Goal: Contribute content: Add original content to the website for others to see

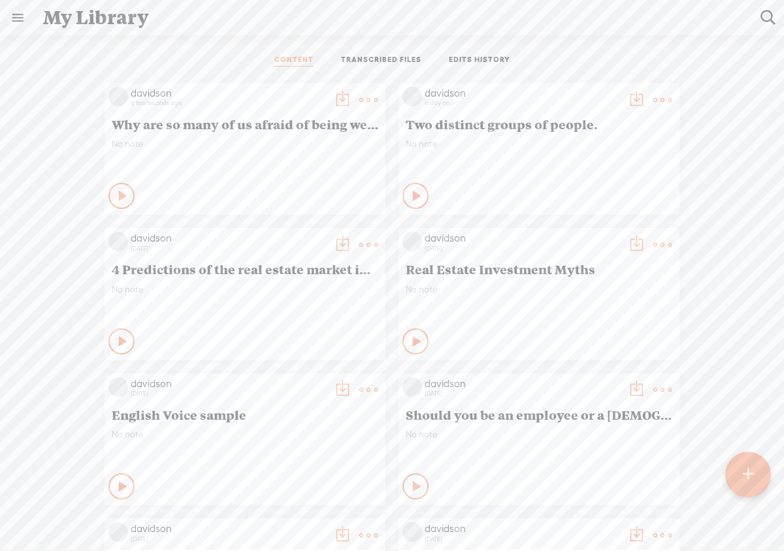
click at [361, 103] on t at bounding box center [368, 100] width 18 height 18
click at [299, 148] on link "Edit" at bounding box center [306, 144] width 131 height 30
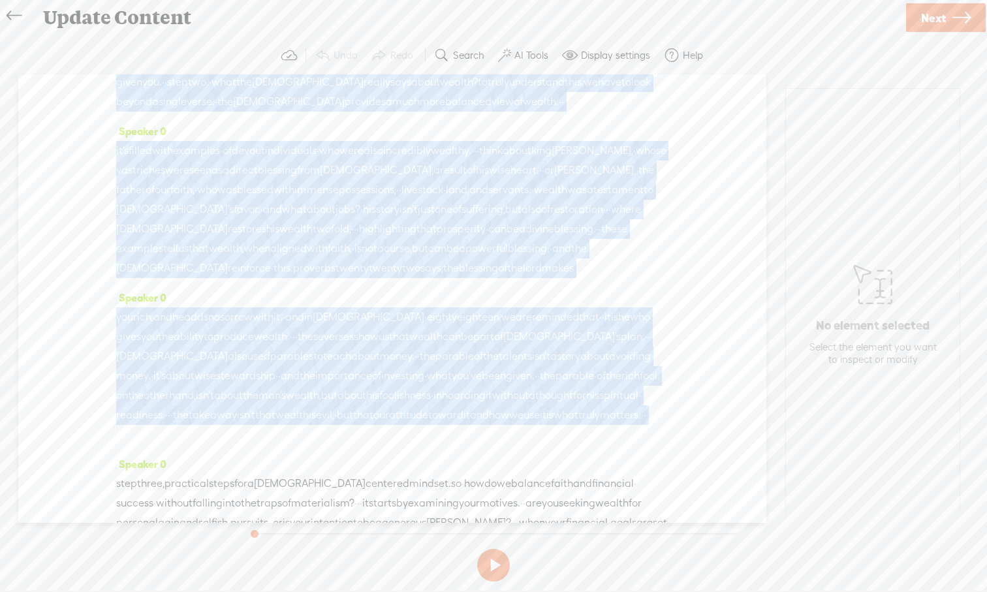
scroll to position [484, 0]
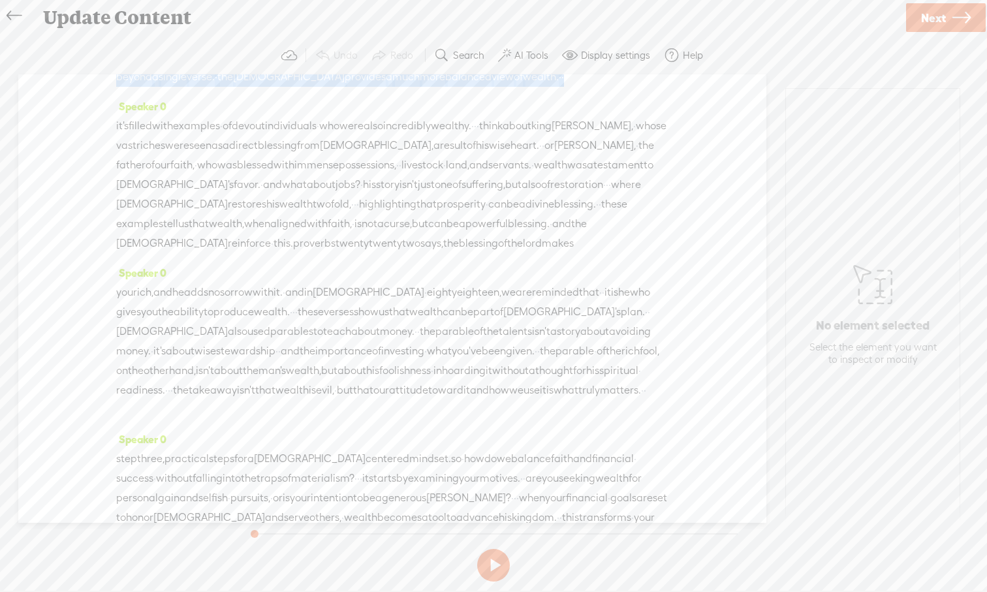
drag, startPoint x: 580, startPoint y: 470, endPoint x: 550, endPoint y: 134, distance: 337.6
click at [550, 97] on div "Speaker 0 compromise. · · · many sincere · [DEMOGRAPHIC_DATA] · fear that pursu…" at bounding box center [392, 13] width 552 height 167
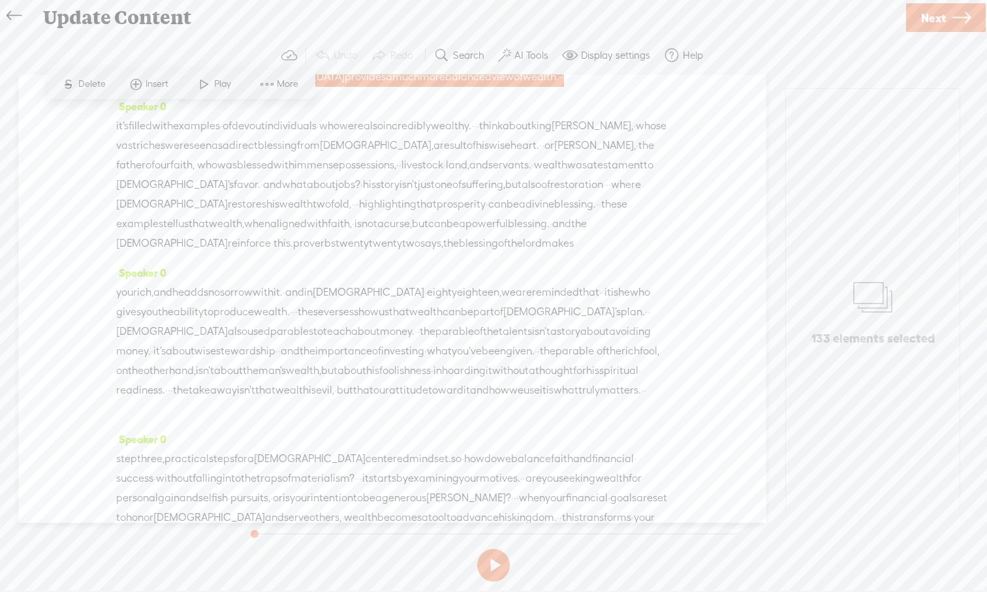
click at [492, 97] on div "Speaker 0 compromise. · · · many sincere · [DEMOGRAPHIC_DATA] · fear that pursu…" at bounding box center [392, 13] width 552 height 167
click at [345, 87] on span "[DEMOGRAPHIC_DATA]" at bounding box center [289, 77] width 112 height 20
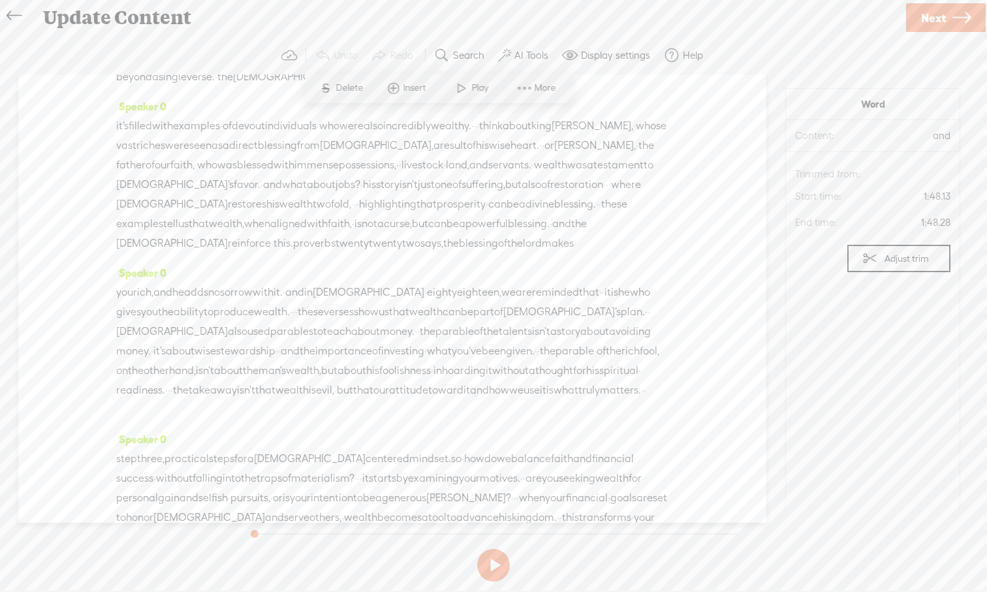
click at [255, 97] on div "Speaker 0 compromise. · · · many sincere · [DEMOGRAPHIC_DATA] · fear that pursu…" at bounding box center [392, 13] width 552 height 167
click at [269, 147] on div "Speaker 0 it's filled with examples · of devout individuals · who were also inc…" at bounding box center [392, 180] width 552 height 167
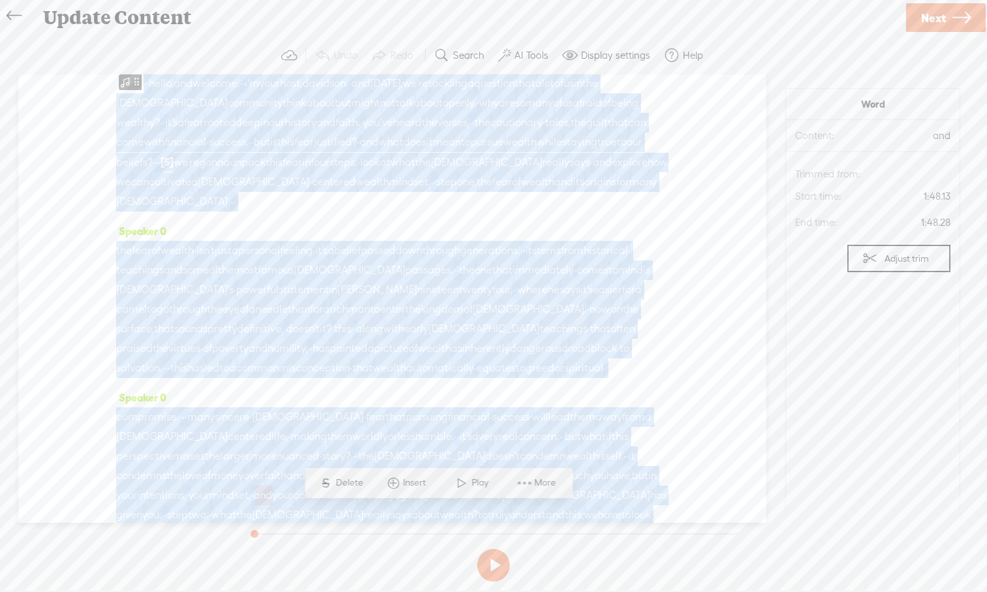
scroll to position [0, 0]
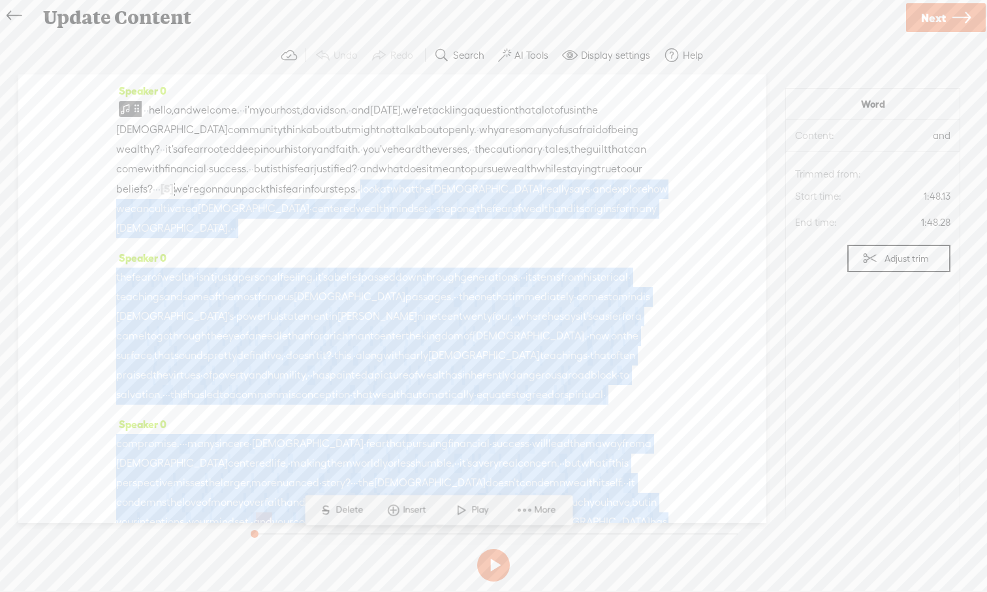
drag, startPoint x: 283, startPoint y: 282, endPoint x: 180, endPoint y: 210, distance: 126.6
click at [180, 210] on div "Speaker 0 · · hello, and welcome. · · i'm your host, davidson. · and [DATE], we…" at bounding box center [392, 298] width 748 height 449
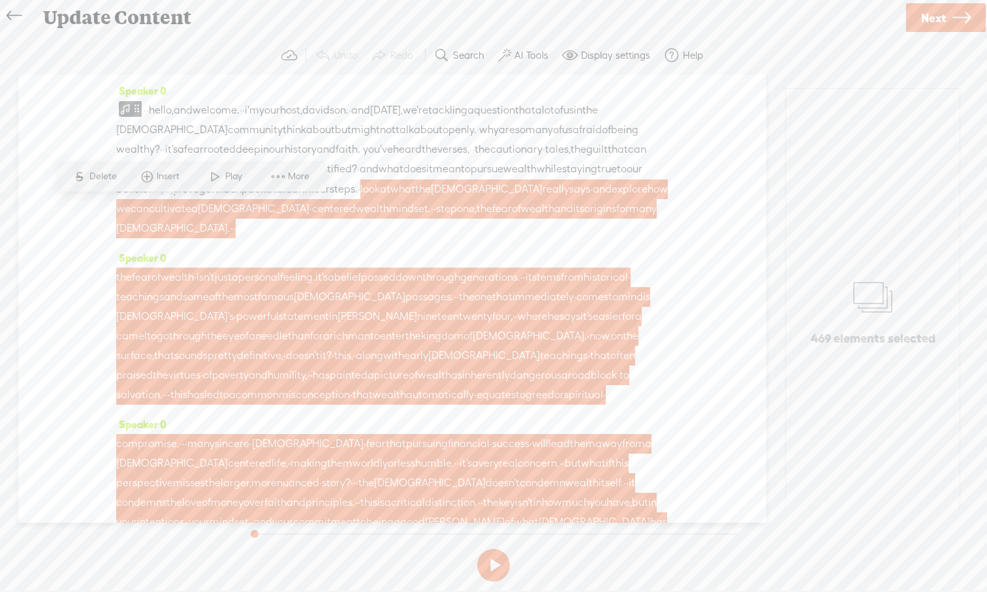
click at [211, 176] on span at bounding box center [216, 177] width 20 height 24
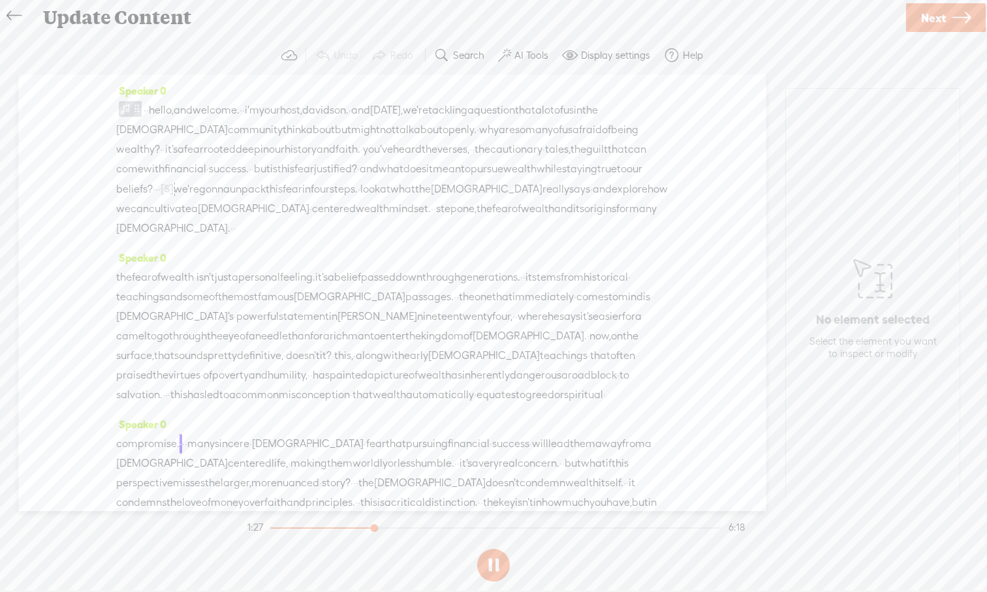
click at [497, 550] on button at bounding box center [493, 565] width 33 height 33
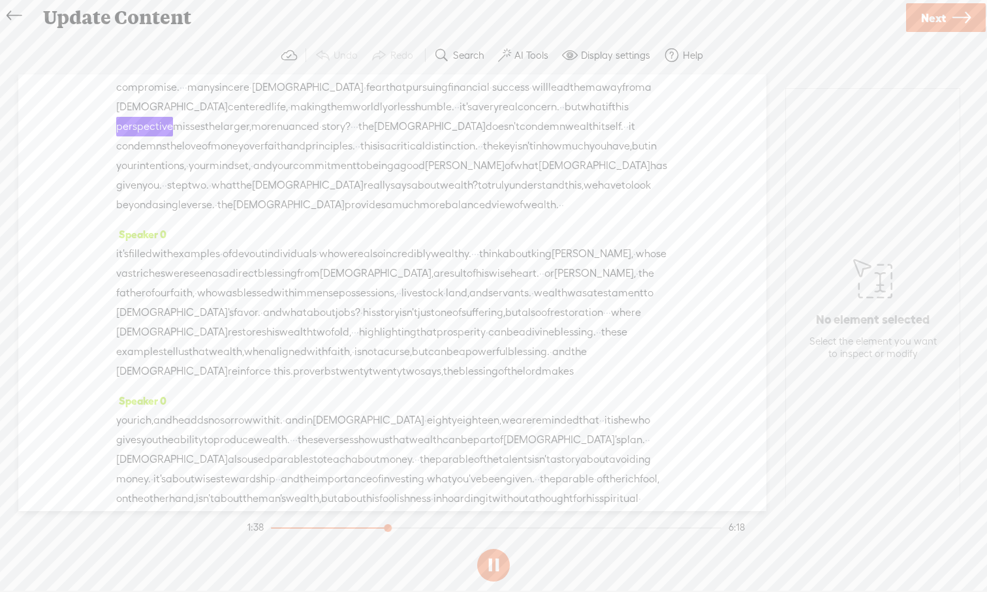
scroll to position [360, 0]
click at [497, 550] on button at bounding box center [493, 565] width 33 height 33
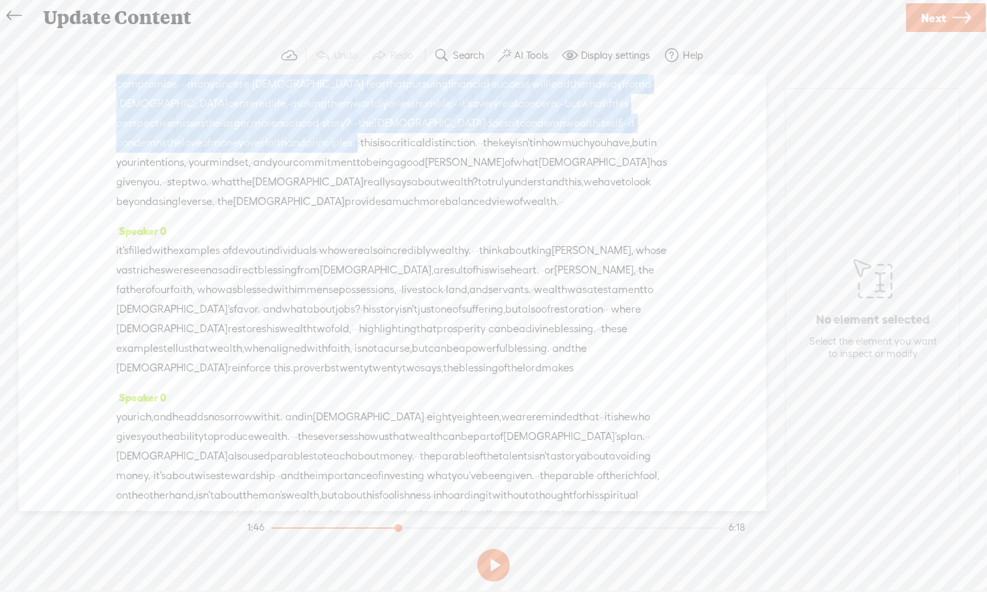
drag, startPoint x: 398, startPoint y: 163, endPoint x: 129, endPoint y: 89, distance: 279.6
click at [129, 88] on div "Speaker 0 compromise. · · · many sincere · [DEMOGRAPHIC_DATA] · fear that pursu…" at bounding box center [392, 138] width 552 height 167
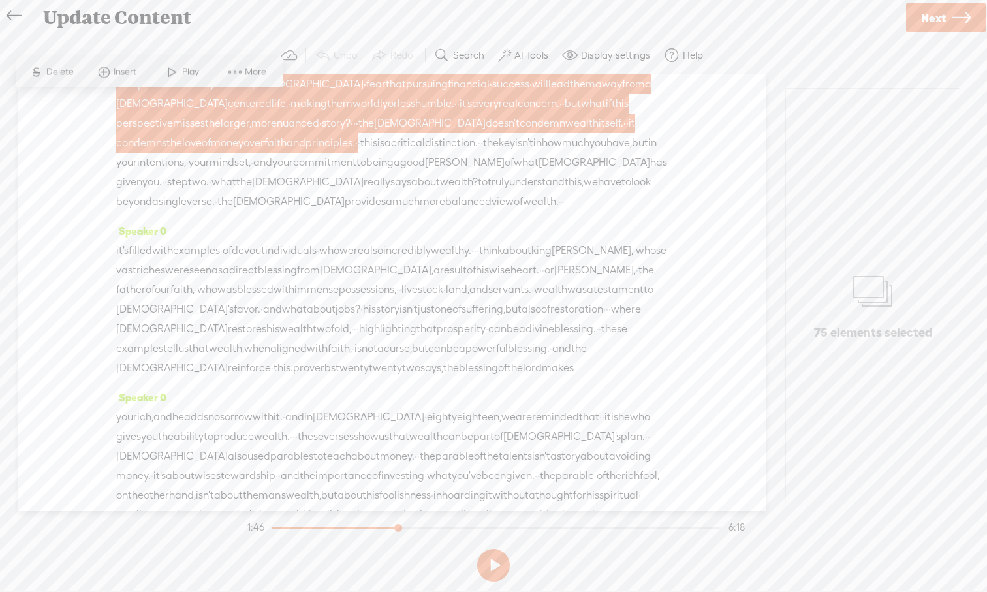
click at [98, 101] on div "Speaker 0 · · hello, and welcome. · · i'm your host, davidson. · and [DATE], we…" at bounding box center [392, 292] width 748 height 437
click at [360, 153] on span "·" at bounding box center [359, 143] width 3 height 20
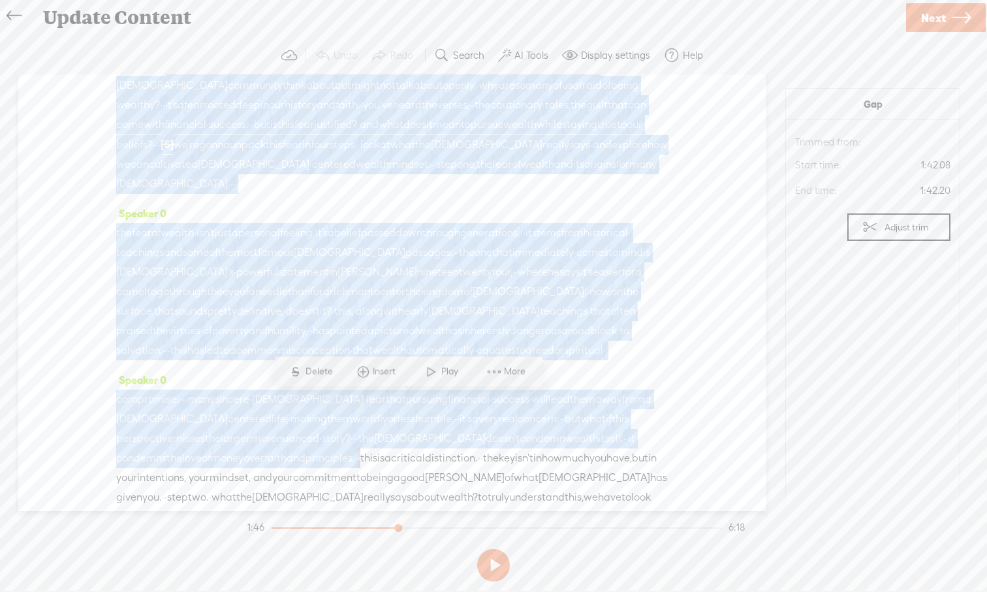
scroll to position [0, 0]
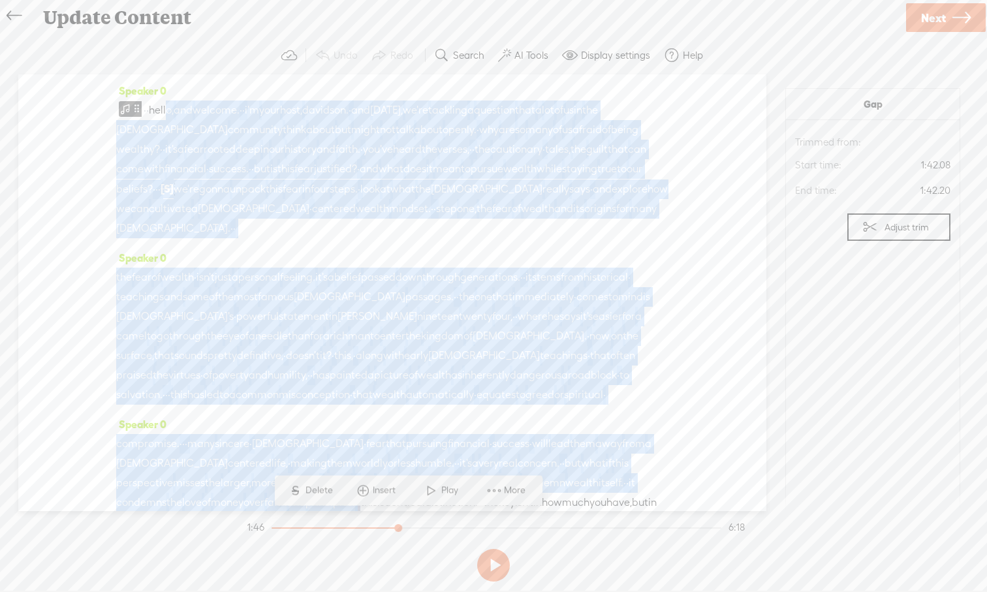
drag, startPoint x: 405, startPoint y: 167, endPoint x: 179, endPoint y: 213, distance: 230.6
click at [179, 213] on div "Speaker 0 · · hello, and welcome. · · i'm your host, davidson. · and [DATE], we…" at bounding box center [392, 292] width 748 height 437
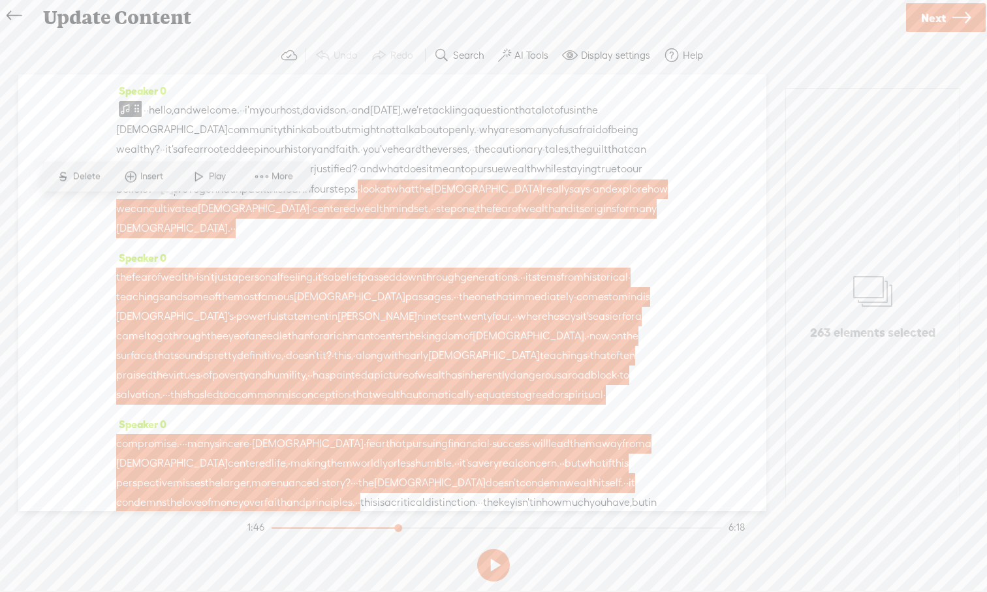
click at [197, 180] on span at bounding box center [199, 177] width 20 height 24
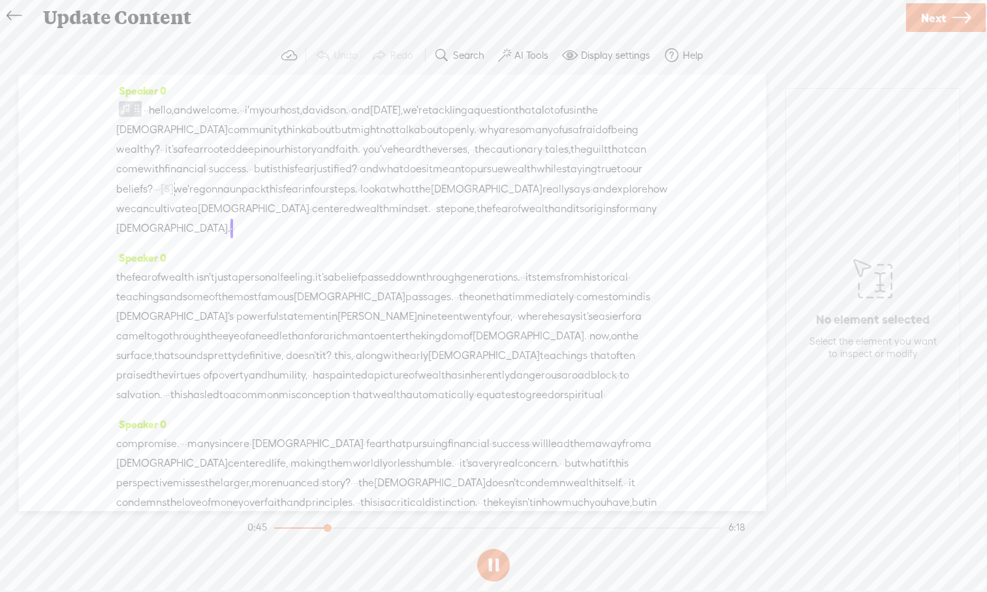
click at [487, 550] on button at bounding box center [493, 565] width 33 height 33
click at [360, 199] on span "look" at bounding box center [370, 190] width 20 height 20
click at [211, 180] on span at bounding box center [216, 177] width 20 height 24
click at [494, 550] on button at bounding box center [493, 565] width 33 height 33
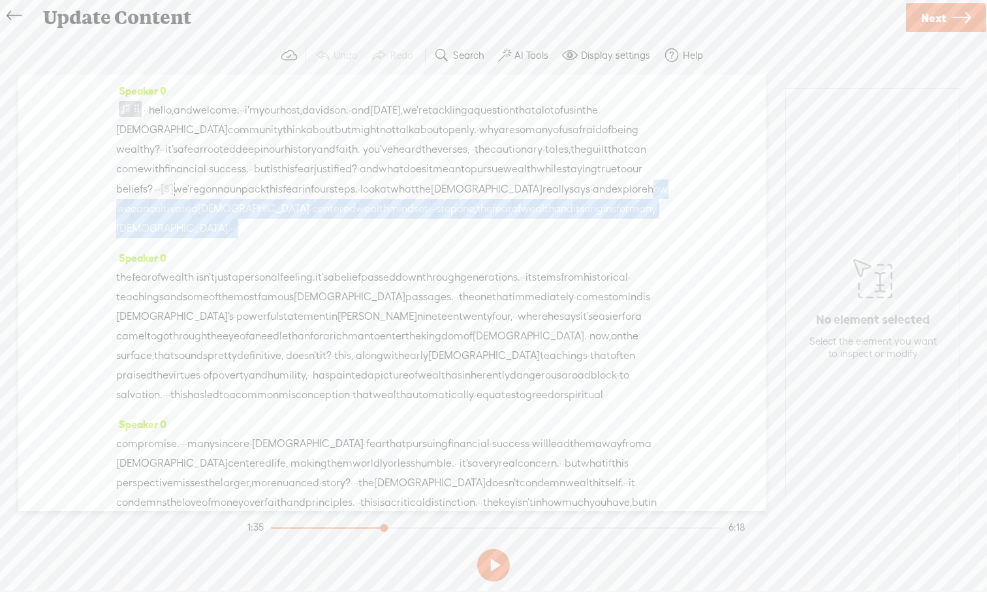
drag, startPoint x: 428, startPoint y: 208, endPoint x: 459, endPoint y: 258, distance: 59.2
click at [459, 259] on div "Speaker 0 · · hello, and welcome. · · i'm your host, davidson. · and [DATE], we…" at bounding box center [392, 292] width 748 height 437
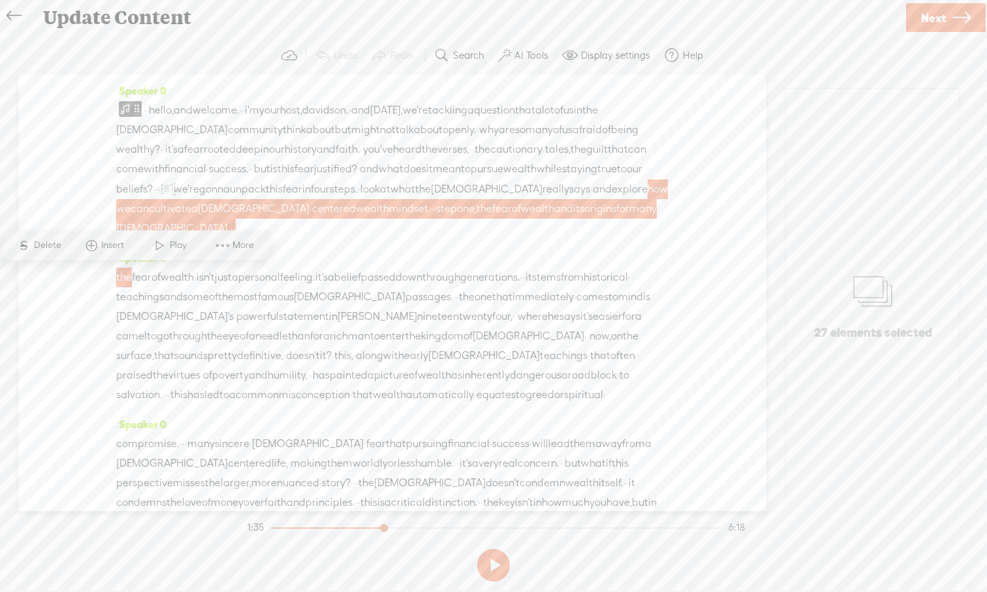
click at [230, 225] on span "[DEMOGRAPHIC_DATA]." at bounding box center [173, 229] width 114 height 20
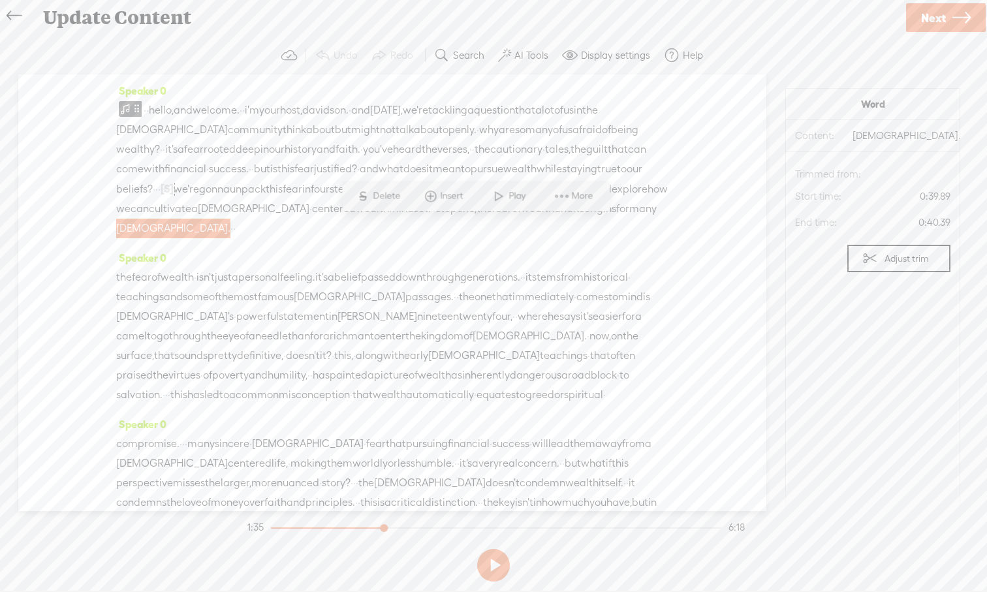
click at [530, 265] on div "Speaker 0 the fear of wealth · isn't just a personal feeling. it's a belief pas…" at bounding box center [392, 331] width 552 height 167
click at [554, 219] on span "and" at bounding box center [563, 209] width 19 height 20
click at [206, 161] on span "financial" at bounding box center [186, 169] width 42 height 20
click at [278, 170] on span "is" at bounding box center [273, 169] width 7 height 20
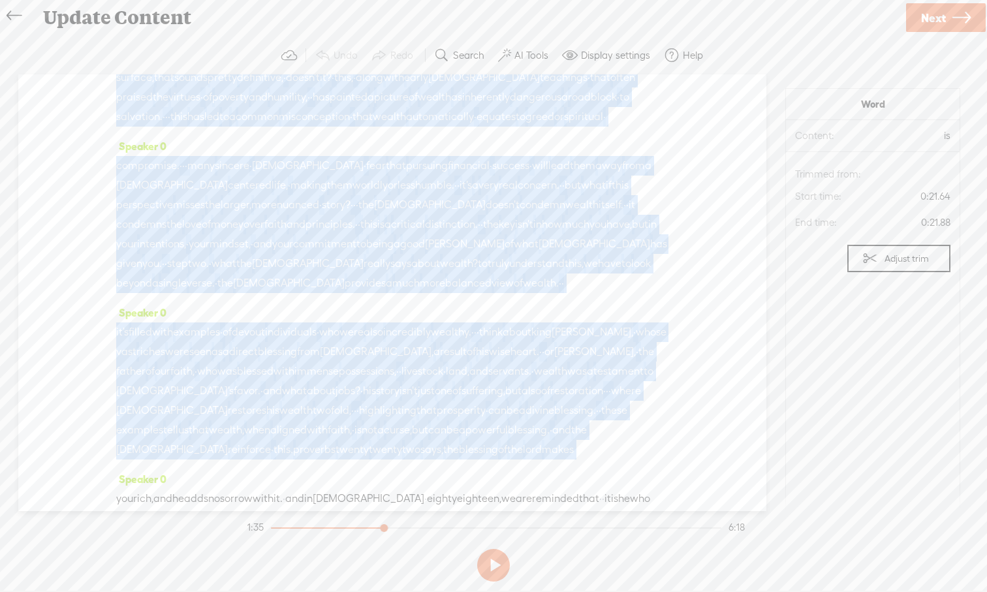
scroll to position [333, 0]
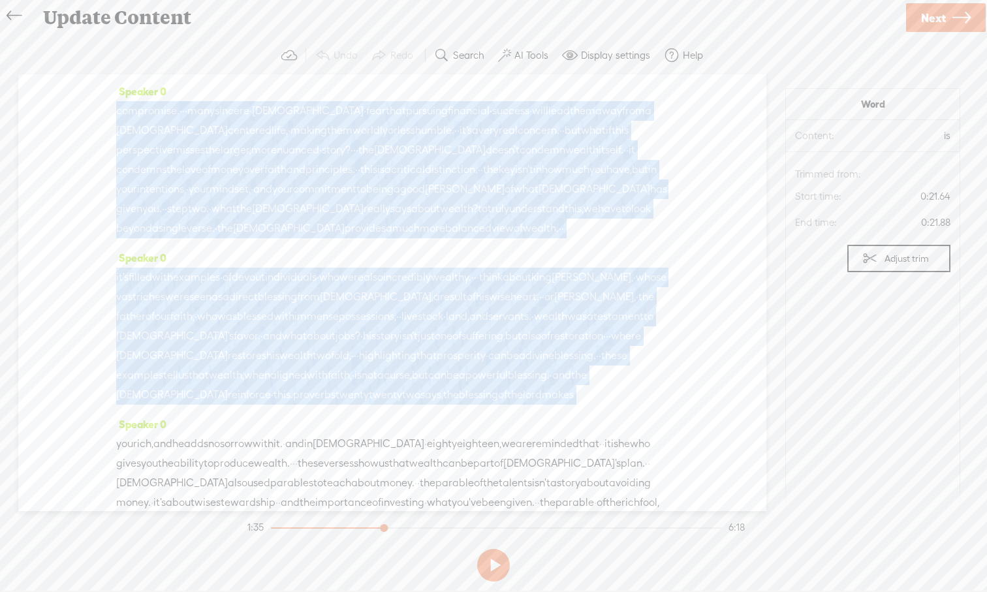
drag, startPoint x: 183, startPoint y: 208, endPoint x: 404, endPoint y: 192, distance: 221.3
click at [404, 192] on div "Speaker 0 · · hello, and welcome. · · i'm your host, davidson. · and [DATE], we…" at bounding box center [392, 292] width 748 height 437
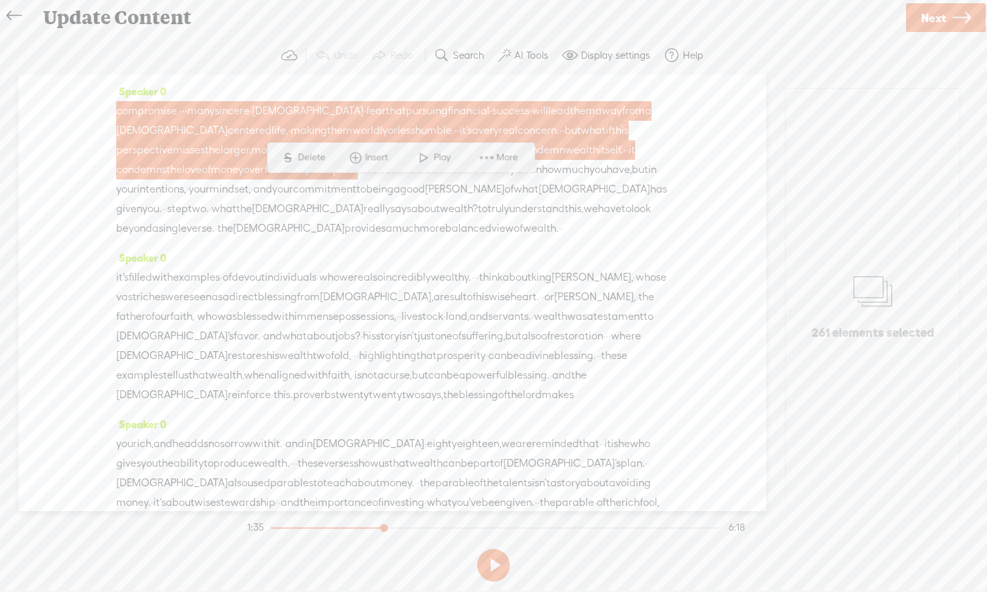
click at [358, 180] on span "·" at bounding box center [356, 170] width 3 height 20
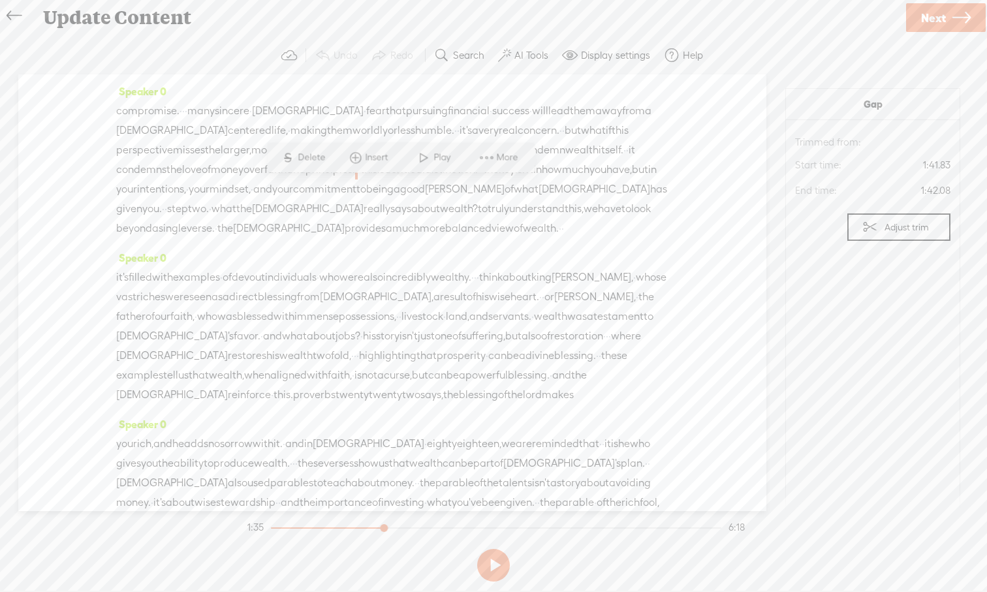
click at [272, 140] on span "life," at bounding box center [280, 131] width 16 height 20
drag, startPoint x: 282, startPoint y: 134, endPoint x: 269, endPoint y: 37, distance: 98.2
click at [269, 37] on div "Trebble audio editor works best with Google Chrome or Firefox. Please switch yo…" at bounding box center [493, 312] width 961 height 550
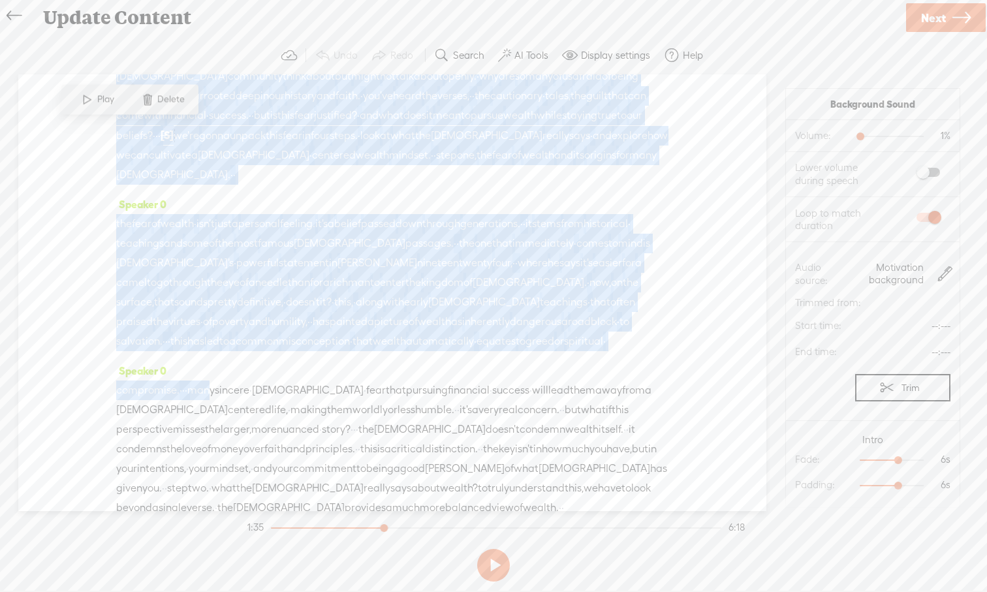
scroll to position [0, 0]
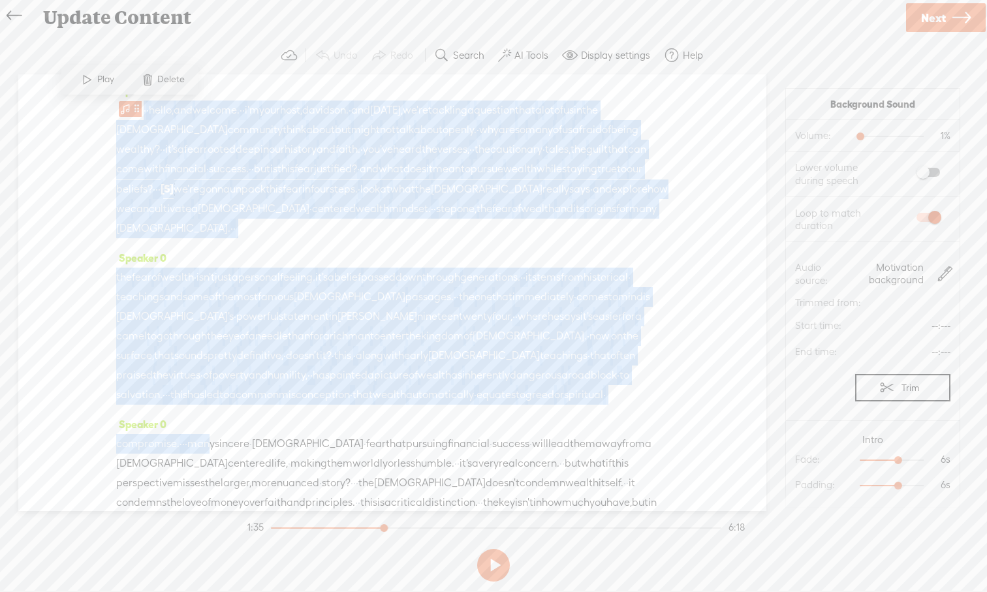
drag, startPoint x: 223, startPoint y: 129, endPoint x: 223, endPoint y: 67, distance: 62.7
click at [223, 67] on div "Trebble audio editor works best with Google Chrome or Firefox. Please switch yo…" at bounding box center [493, 312] width 961 height 550
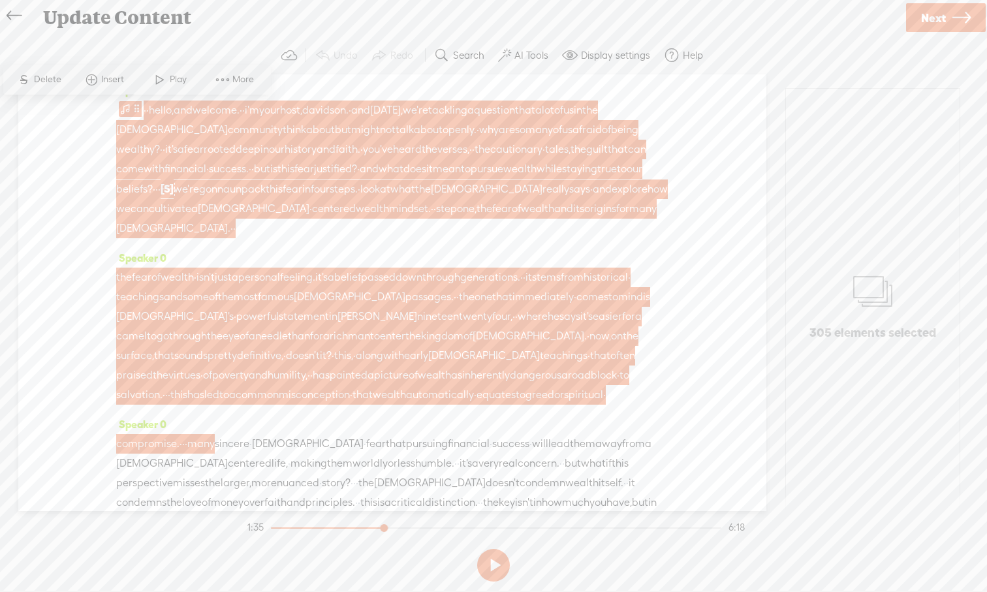
click at [357, 253] on div "Speaker 0 the fear of wealth · isn't just a personal feeling. it's a belief pas…" at bounding box center [392, 331] width 552 height 167
click at [258, 293] on span "most" at bounding box center [246, 297] width 24 height 20
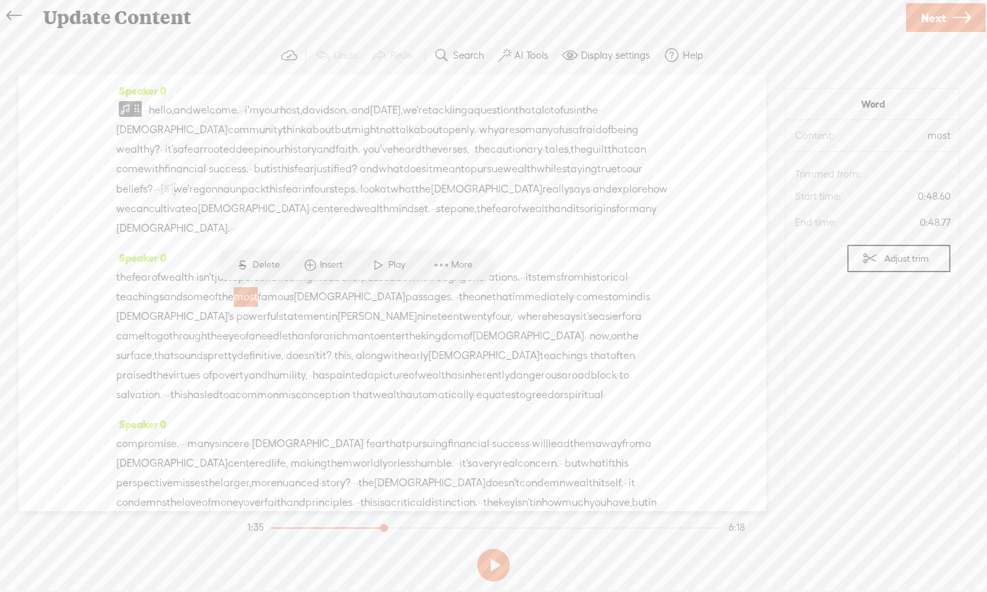
click at [101, 336] on div "Speaker 0 · · hello, and welcome. · · i'm your host, davidson. · and [DATE], we…" at bounding box center [392, 292] width 748 height 437
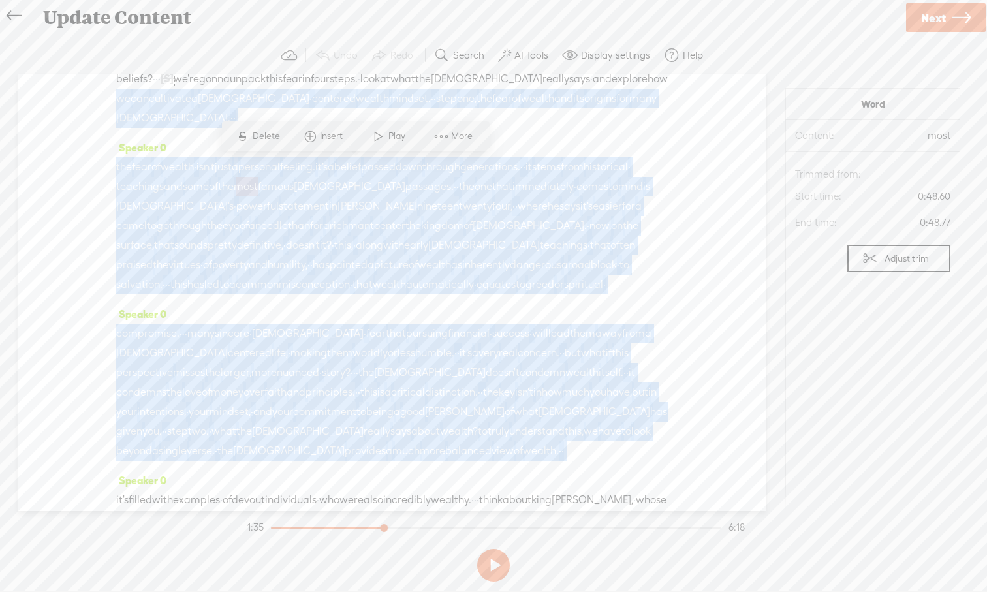
scroll to position [138, 0]
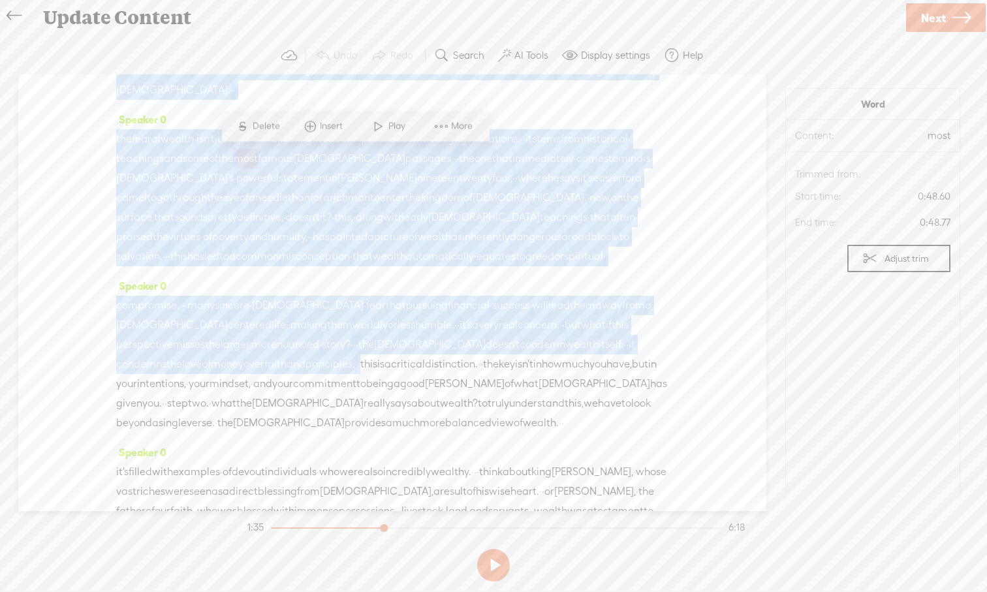
drag, startPoint x: 451, startPoint y: 208, endPoint x: 406, endPoint y: 385, distance: 183.2
click at [406, 385] on div "Speaker 0 · · hello, and welcome. · · i'm your host, davidson. · and [DATE], we…" at bounding box center [392, 292] width 748 height 437
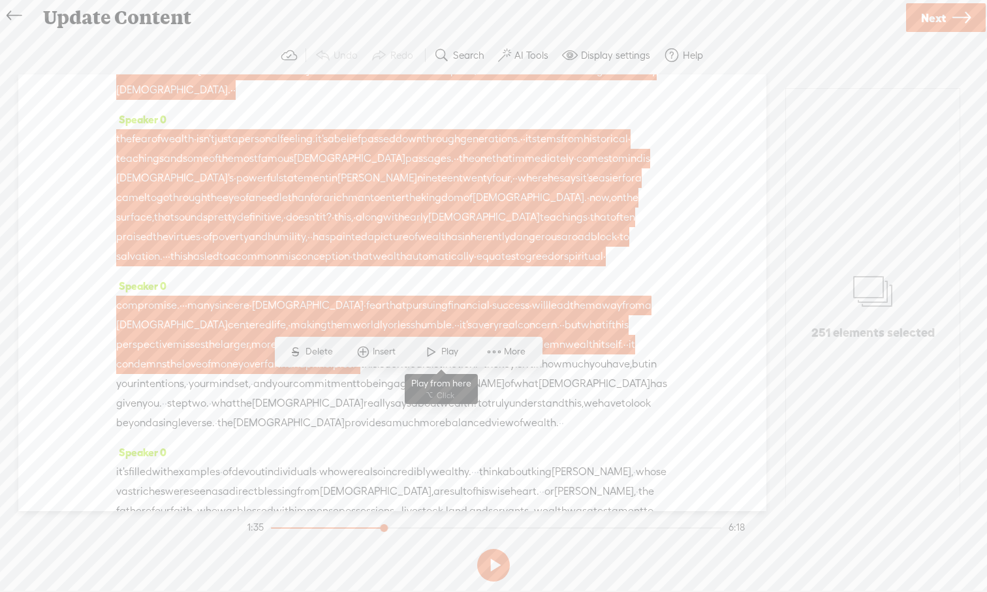
click at [431, 355] on span at bounding box center [432, 352] width 20 height 24
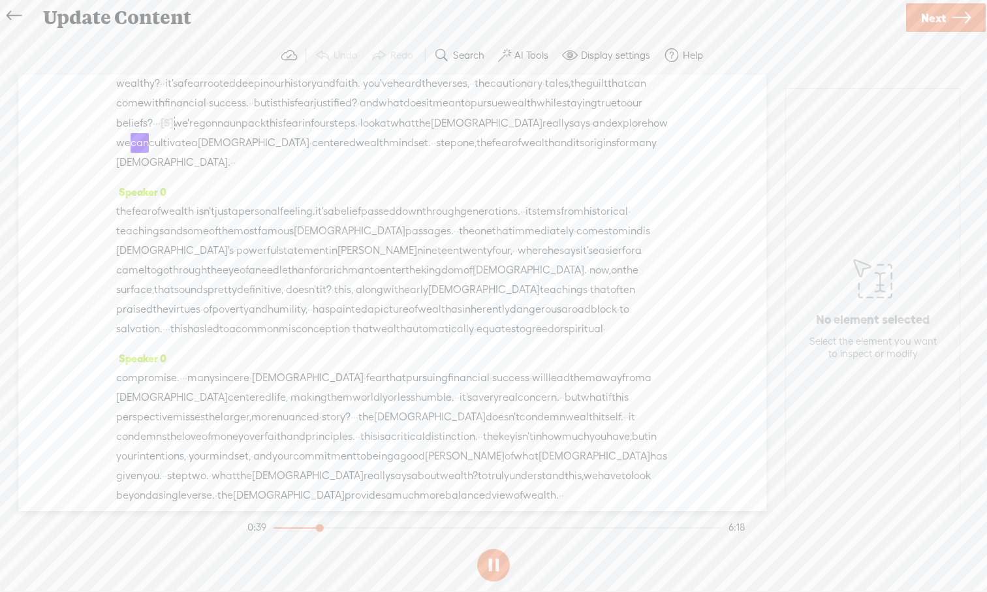
scroll to position [65, 0]
click at [498, 550] on button at bounding box center [493, 565] width 33 height 33
click at [616, 153] on span "for" at bounding box center [622, 144] width 13 height 20
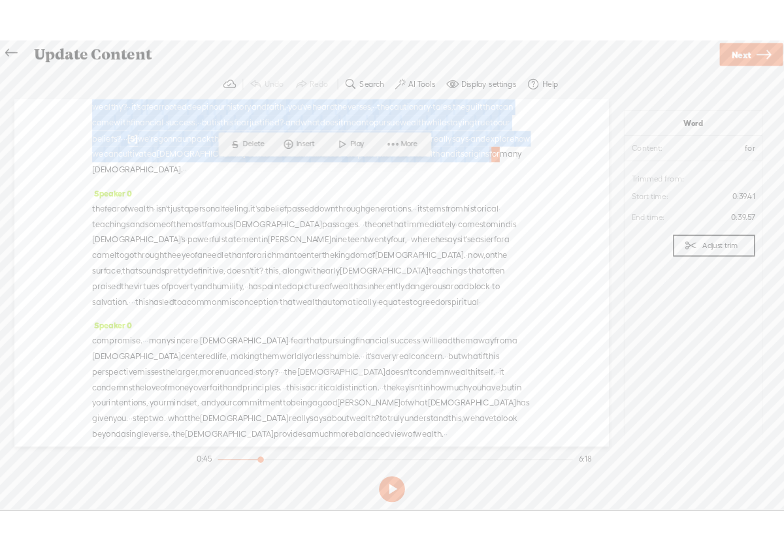
scroll to position [0, 0]
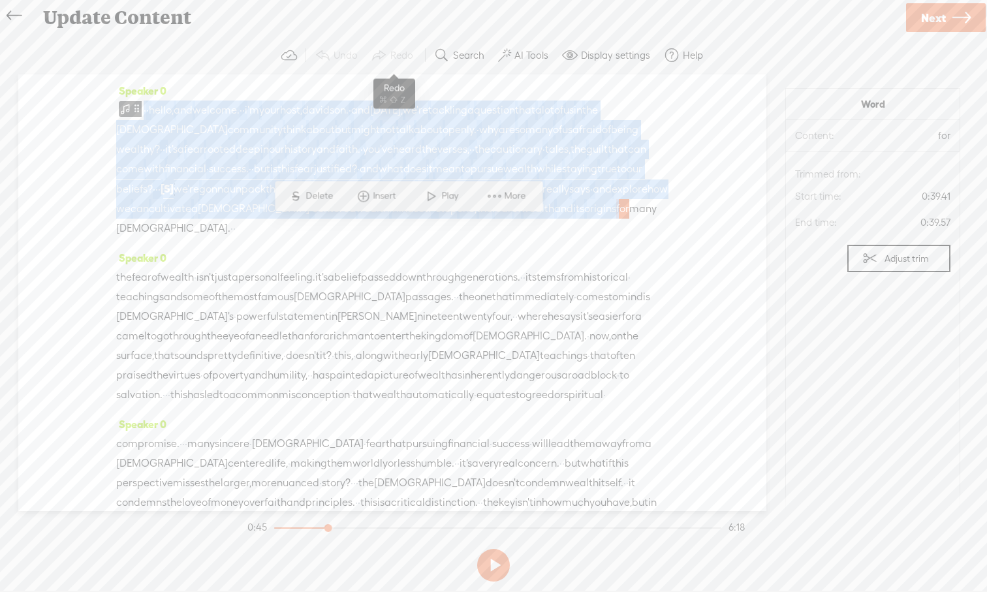
drag, startPoint x: 400, startPoint y: 157, endPoint x: 392, endPoint y: 65, distance: 93.1
click at [392, 65] on div "Trebble audio editor works best with Google Chrome or Firefox. Please switch yo…" at bounding box center [493, 312] width 961 height 550
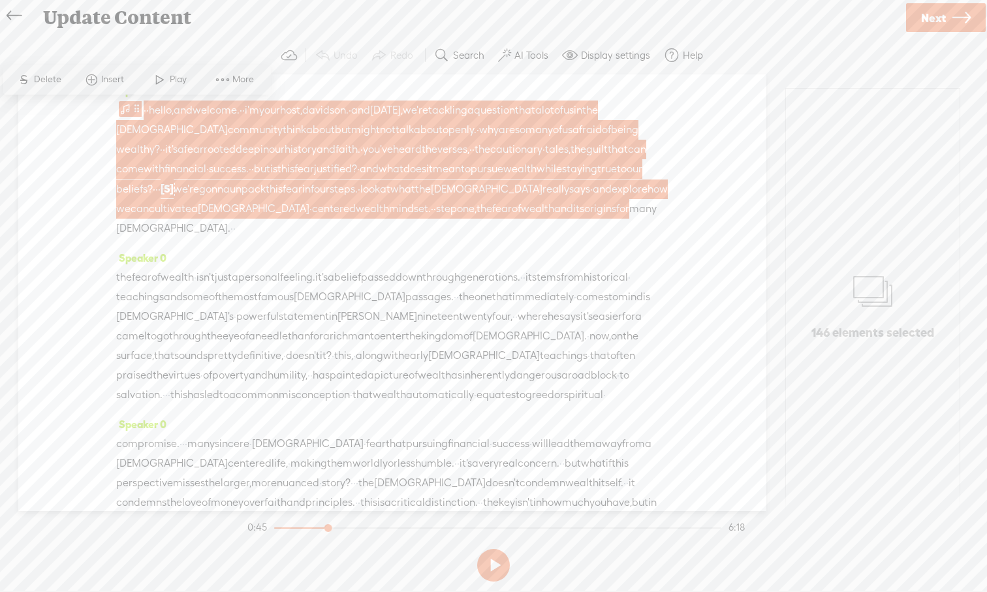
click at [648, 199] on span "how" at bounding box center [658, 190] width 20 height 20
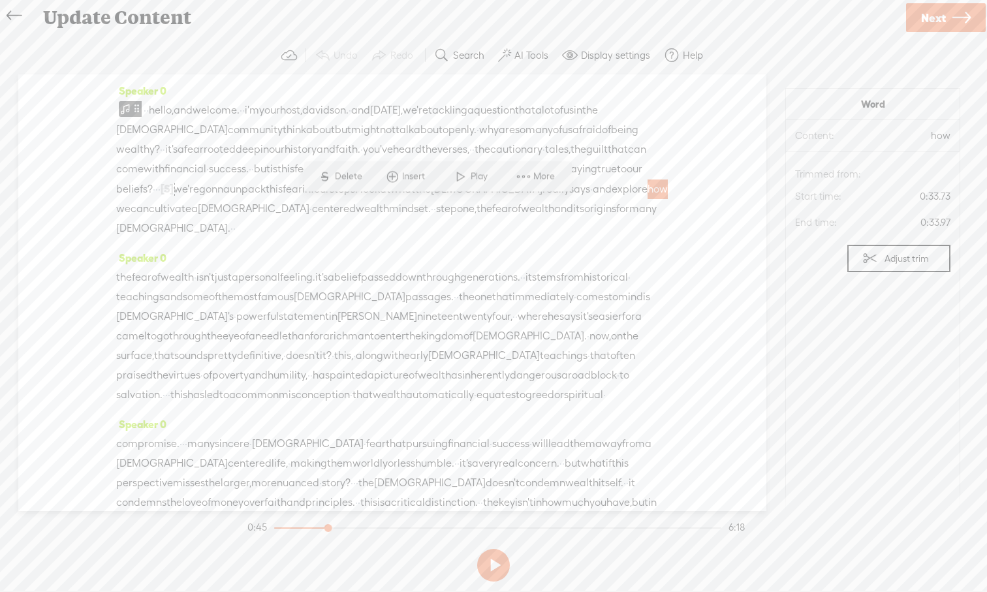
click at [455, 178] on span at bounding box center [461, 177] width 20 height 24
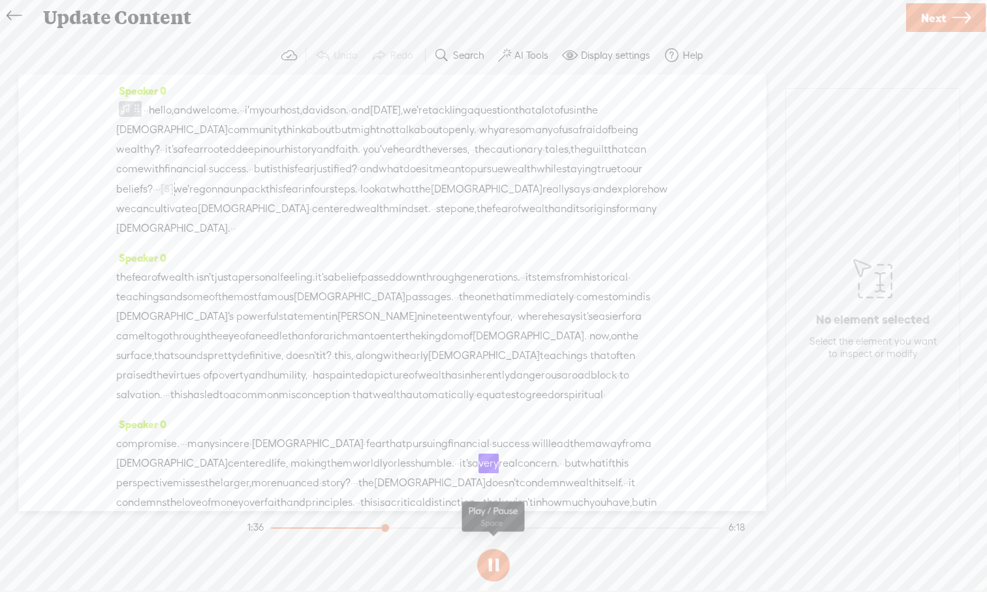
click at [496, 550] on button at bounding box center [493, 565] width 33 height 33
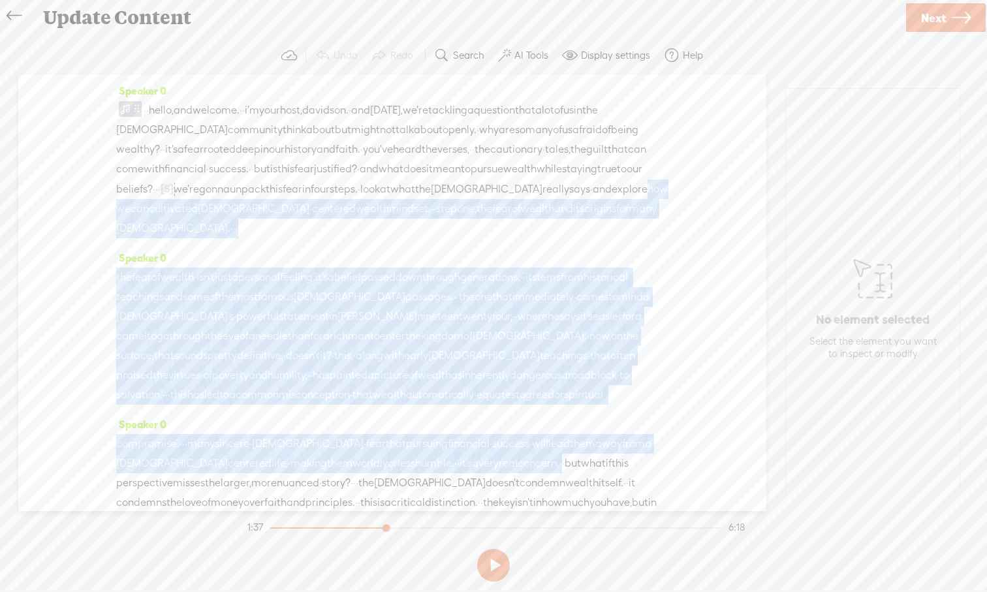
drag, startPoint x: 585, startPoint y: 485, endPoint x: 426, endPoint y: 206, distance: 320.8
click at [426, 206] on div "Speaker 0 · · hello, and welcome. · · i'm your host, davidson. · and [DATE], we…" at bounding box center [392, 292] width 748 height 437
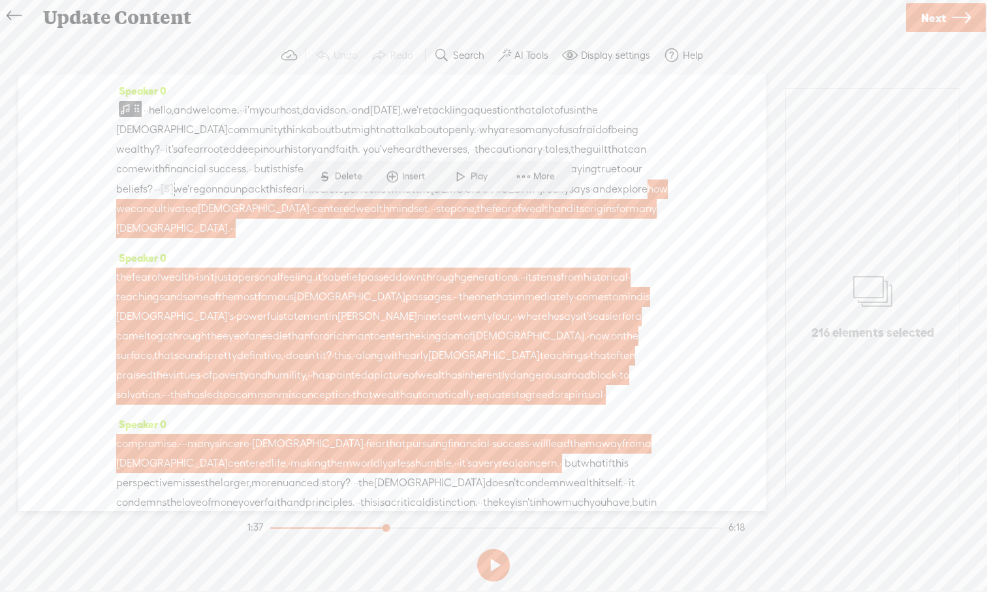
click at [460, 175] on span at bounding box center [461, 177] width 20 height 24
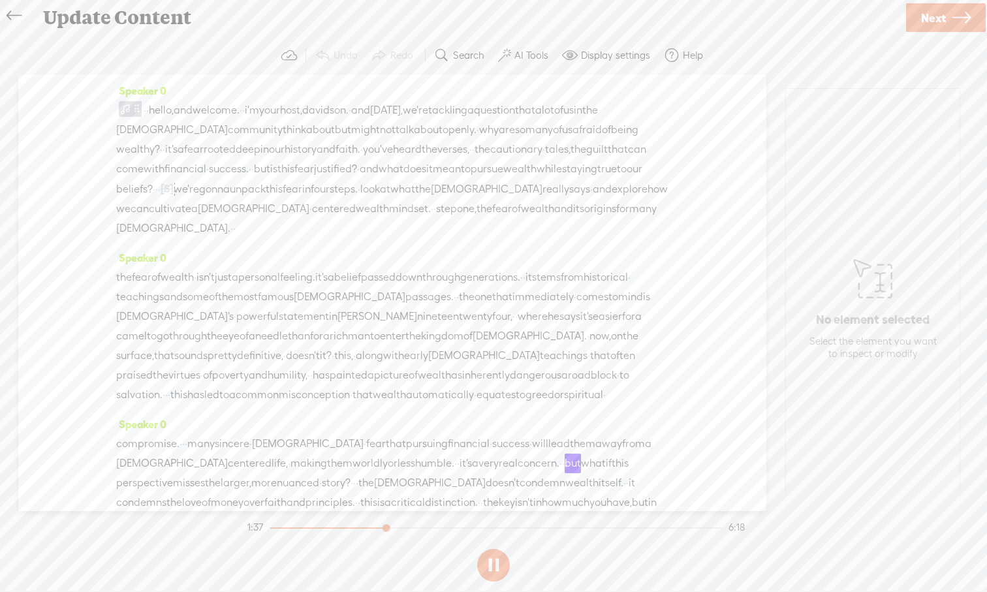
click at [499, 550] on button at bounding box center [493, 565] width 33 height 33
drag, startPoint x: 212, startPoint y: 281, endPoint x: 117, endPoint y: 279, distance: 94.7
click at [117, 279] on div "the fear of wealth · isn't just a personal feeling. it's a belief passed down t…" at bounding box center [392, 336] width 552 height 137
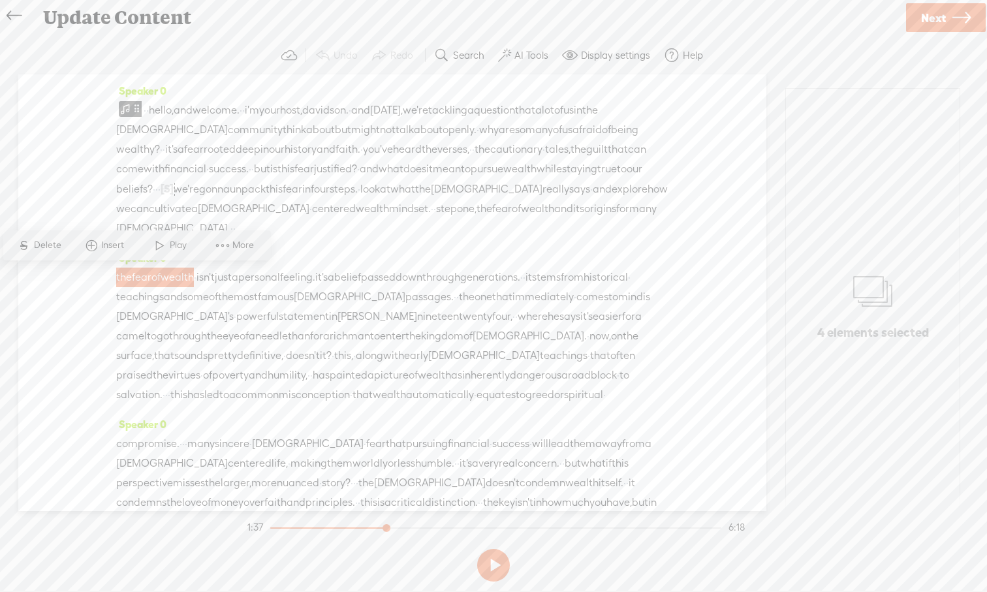
click at [52, 244] on span "Delete" at bounding box center [49, 245] width 31 height 13
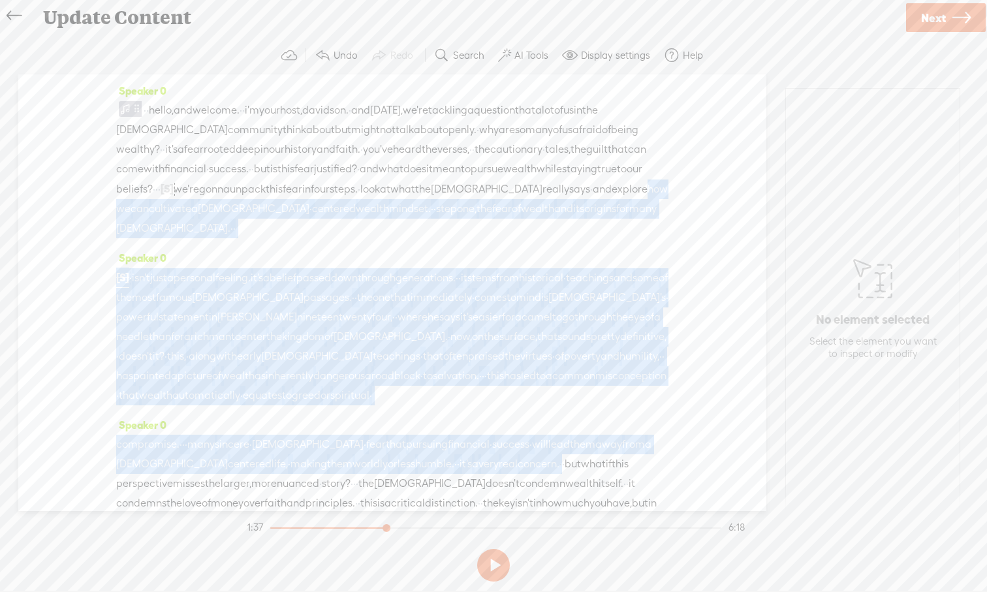
drag, startPoint x: 583, startPoint y: 485, endPoint x: 426, endPoint y: 206, distance: 320.2
click at [426, 206] on div "Speaker 0 · · hello, and welcome. · · i'm your host, davidson. · and [DATE], we…" at bounding box center [392, 292] width 748 height 437
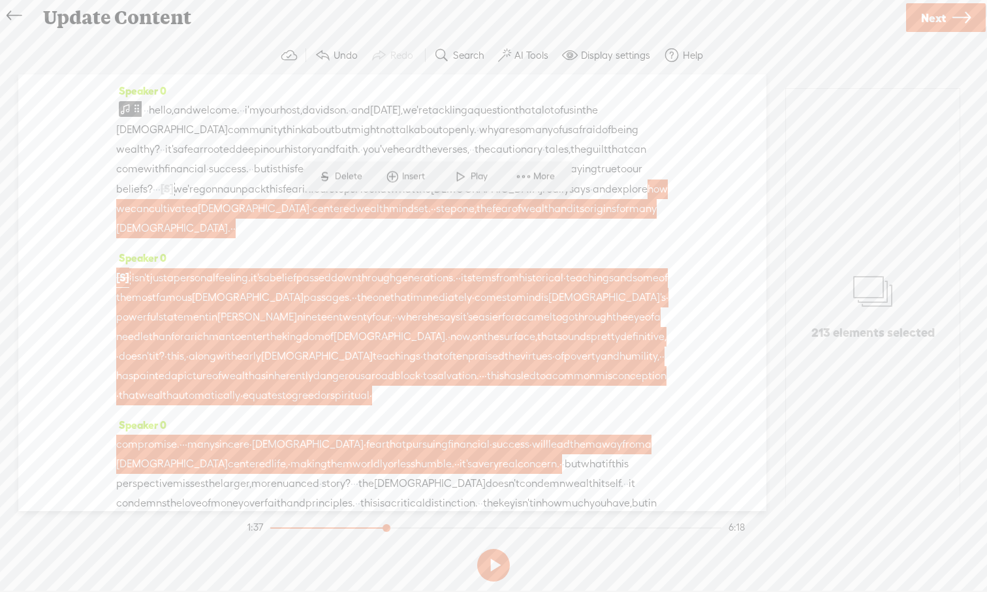
click at [648, 199] on span "how" at bounding box center [658, 190] width 20 height 20
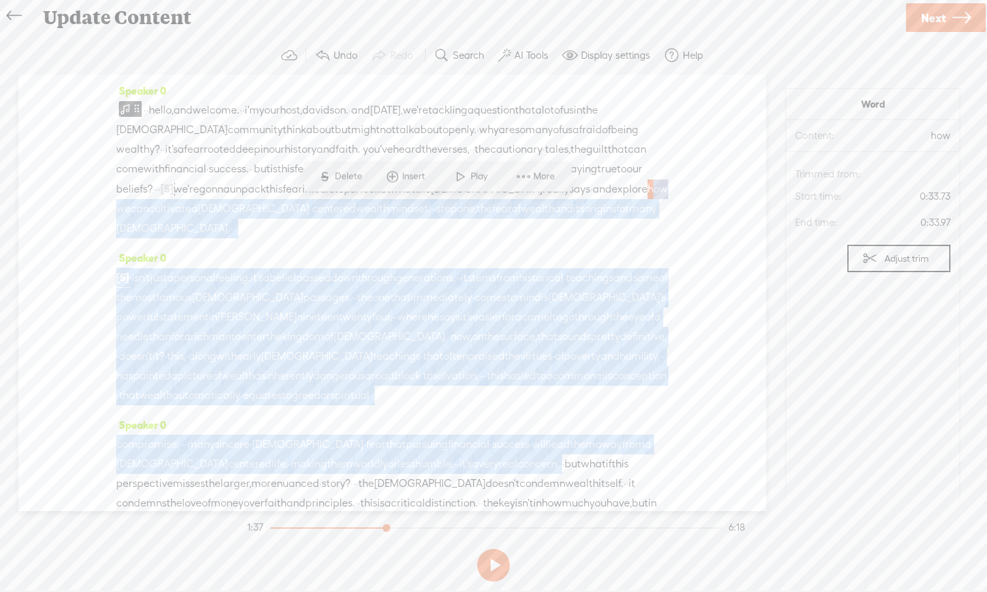
drag, startPoint x: 428, startPoint y: 208, endPoint x: 584, endPoint y: 486, distance: 319.5
click at [584, 486] on div "Speaker 0 · · hello, and welcome. · · i'm your host, davidson. · and [DATE], we…" at bounding box center [392, 292] width 748 height 437
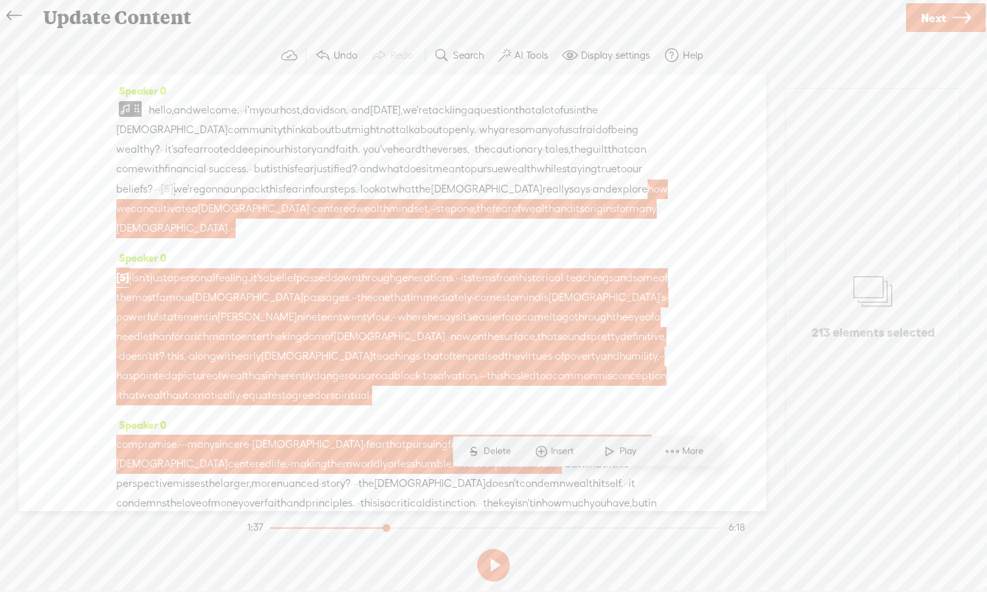
click at [676, 452] on span at bounding box center [673, 452] width 20 height 24
click at [750, 550] on span "Download selection" at bounding box center [773, 557] width 135 height 29
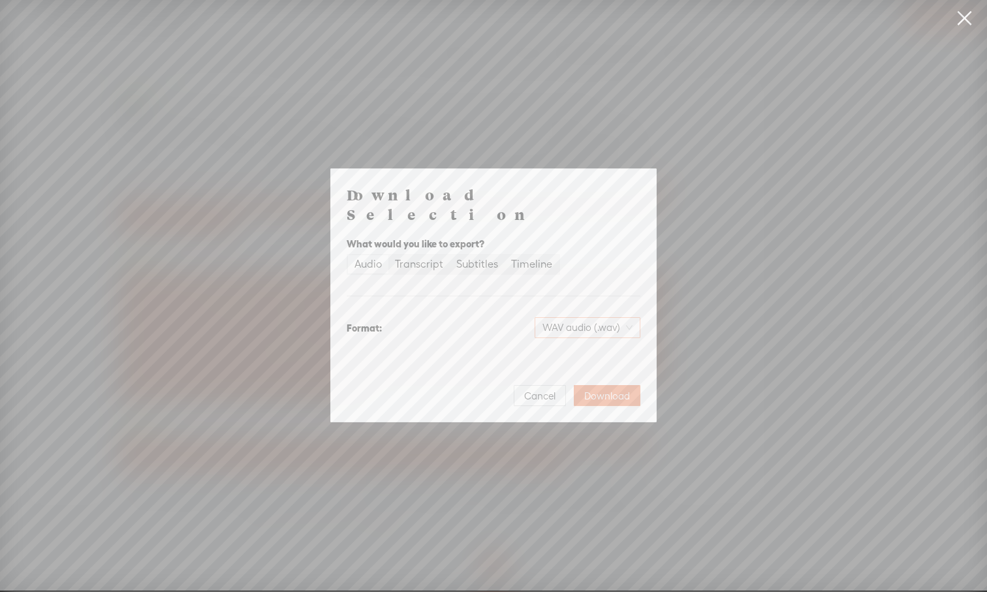
click at [631, 323] on span "WAV audio (.wav)" at bounding box center [588, 328] width 90 height 20
click at [612, 348] on div "MP3 audio (.mp3)" at bounding box center [577, 345] width 106 height 13
click at [612, 390] on span "Download" at bounding box center [607, 396] width 46 height 13
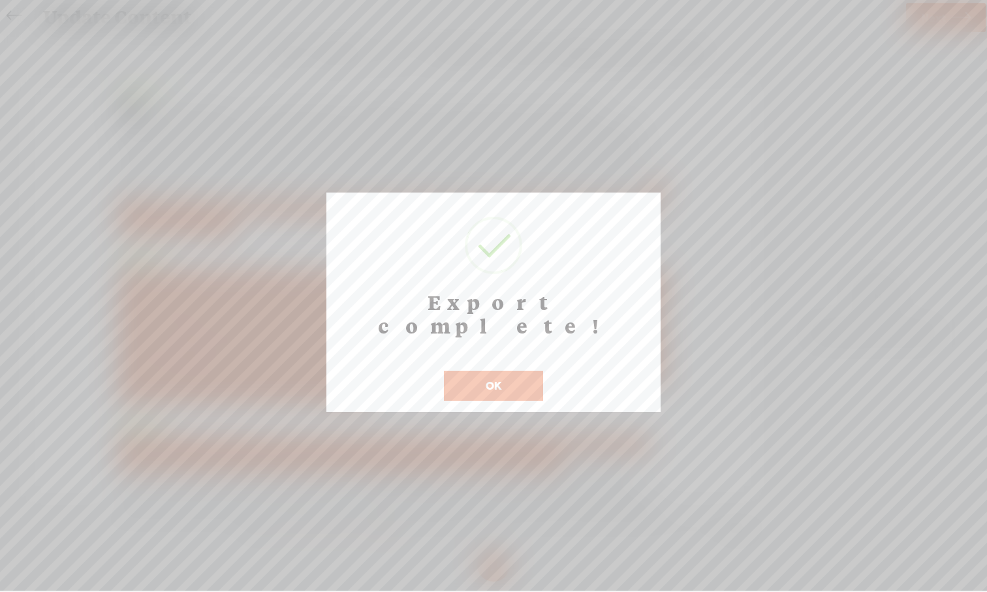
click at [512, 371] on button "OK" at bounding box center [493, 386] width 99 height 30
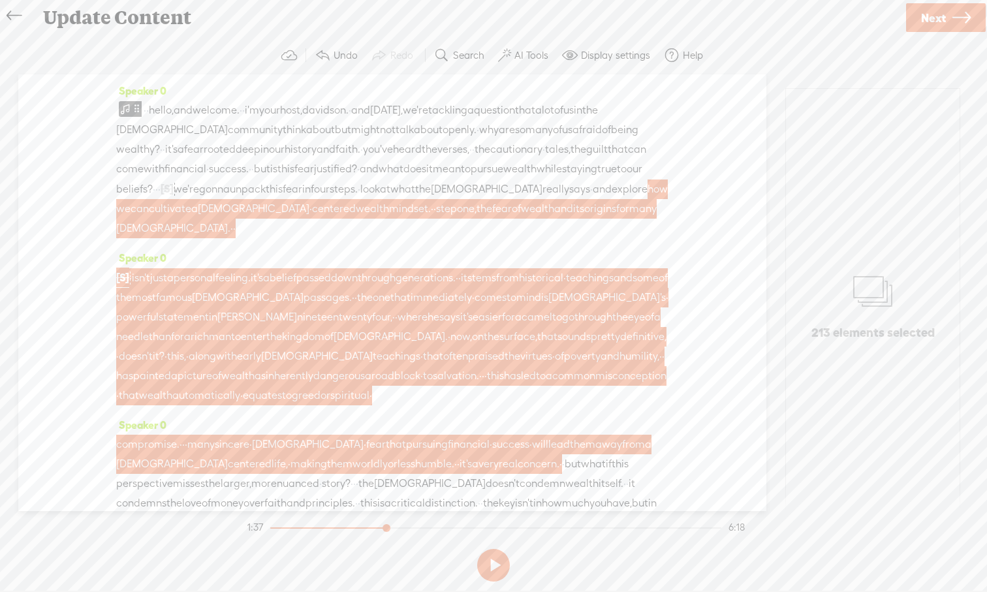
click at [783, 19] on span "Next" at bounding box center [933, 17] width 25 height 33
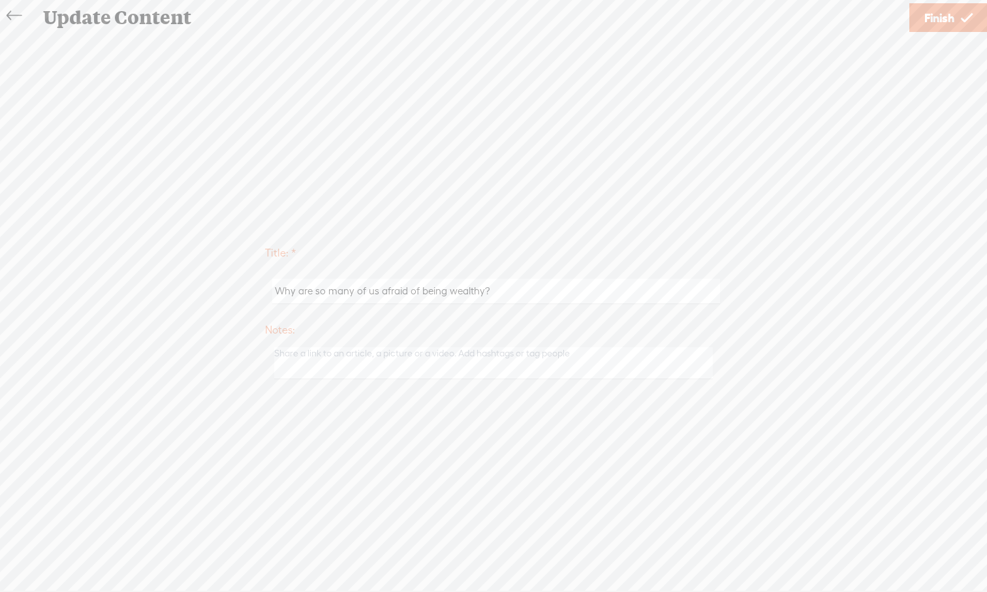
click at [783, 24] on span "Finish" at bounding box center [940, 17] width 30 height 33
